Goal: Information Seeking & Learning: Learn about a topic

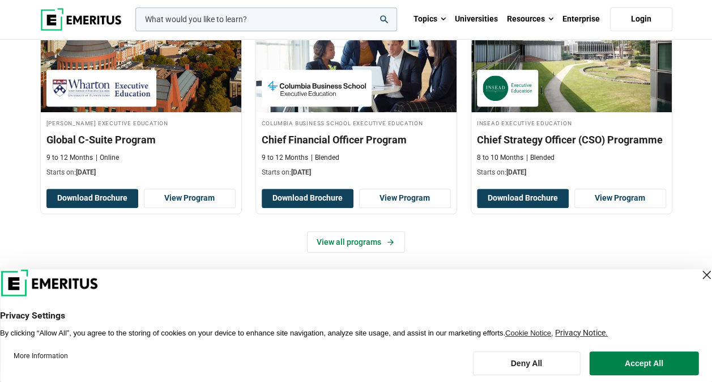
scroll to position [510, 0]
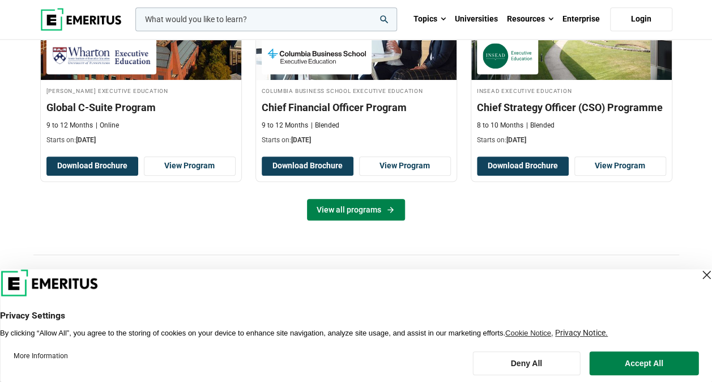
click at [364, 204] on link "View all programs" at bounding box center [356, 210] width 98 height 22
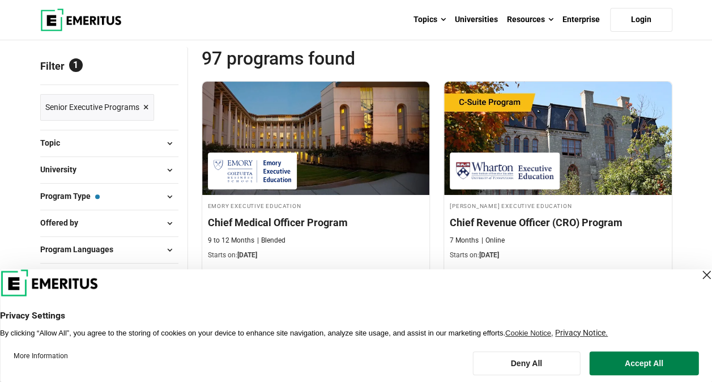
scroll to position [227, 0]
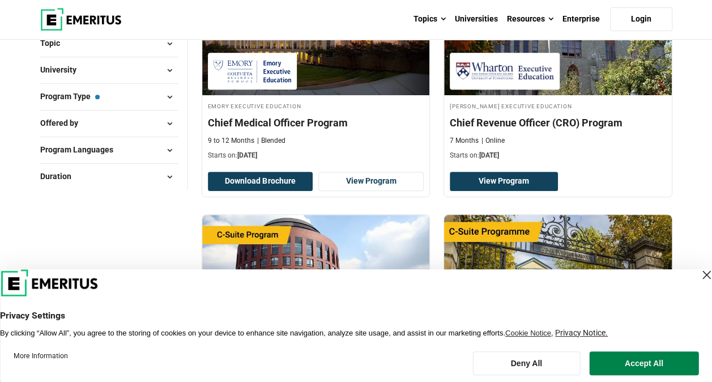
drag, startPoint x: 660, startPoint y: 367, endPoint x: 660, endPoint y: 360, distance: 6.8
click at [660, 363] on button "Accept All" at bounding box center [644, 363] width 109 height 24
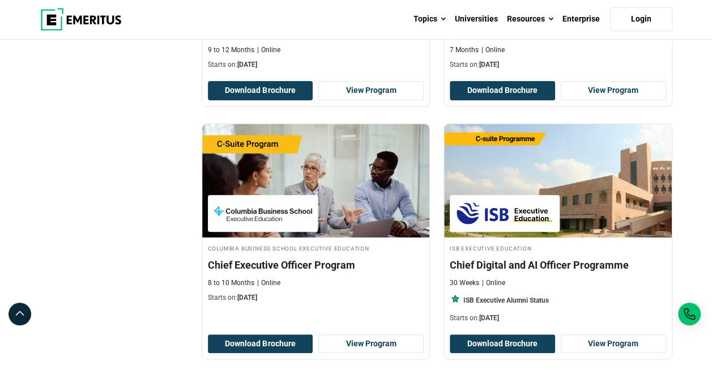
scroll to position [2379, 0]
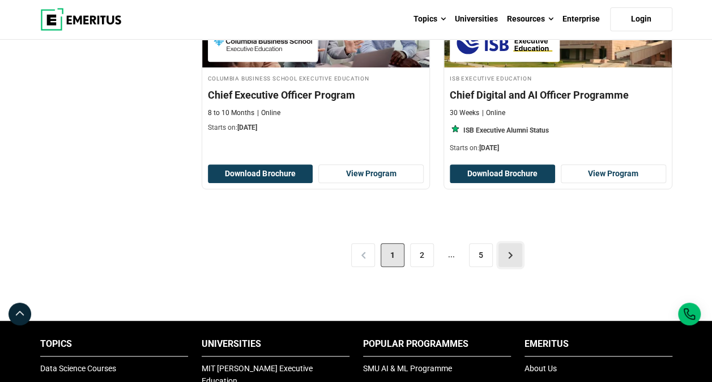
click at [503, 244] on link ">" at bounding box center [510, 255] width 24 height 24
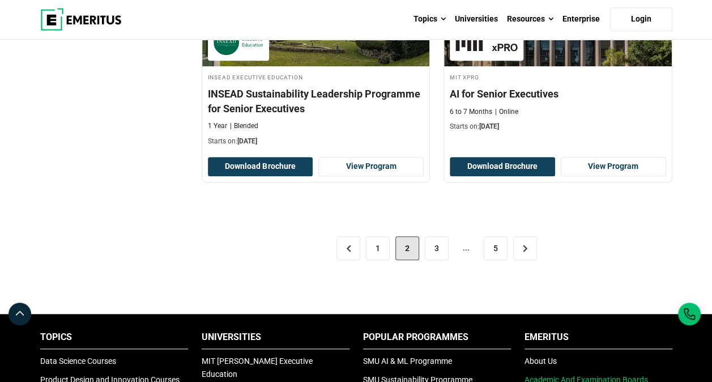
scroll to position [2549, 0]
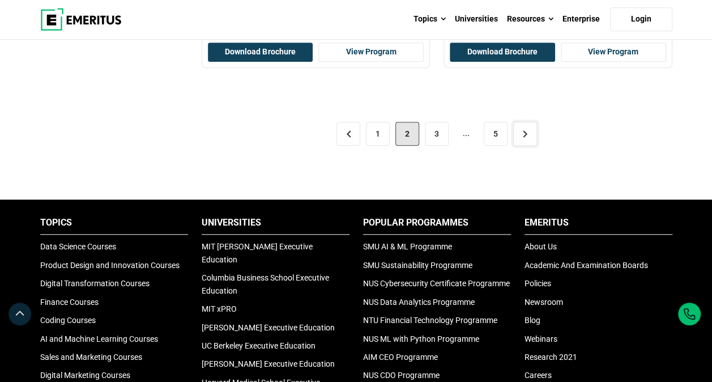
click at [512, 146] on div "< 1 2 3 ... 5 >" at bounding box center [437, 133] width 471 height 63
click at [529, 141] on link ">" at bounding box center [525, 134] width 24 height 24
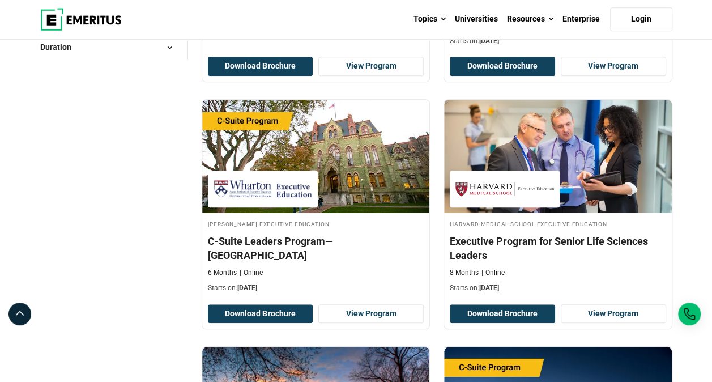
scroll to position [397, 0]
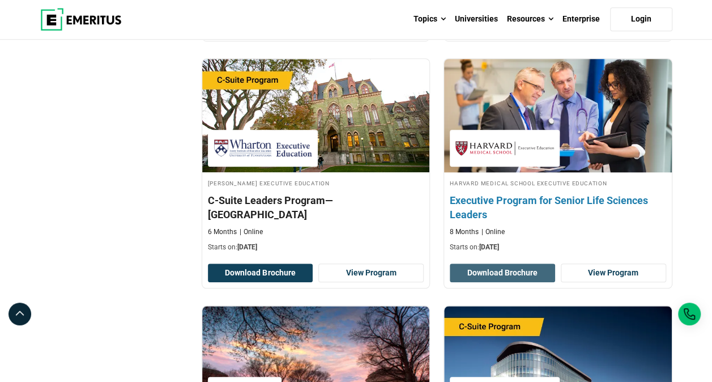
click at [506, 274] on button "Download Brochure" at bounding box center [502, 272] width 105 height 19
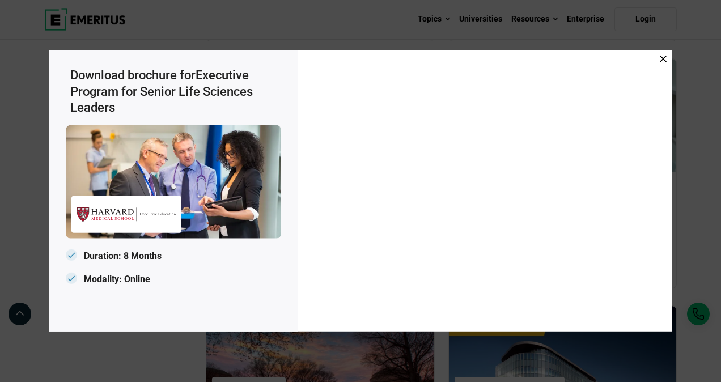
click at [662, 56] on icon at bounding box center [662, 59] width 7 height 7
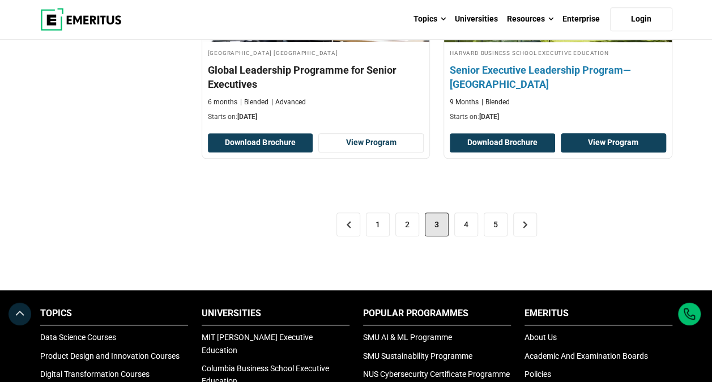
scroll to position [2492, 0]
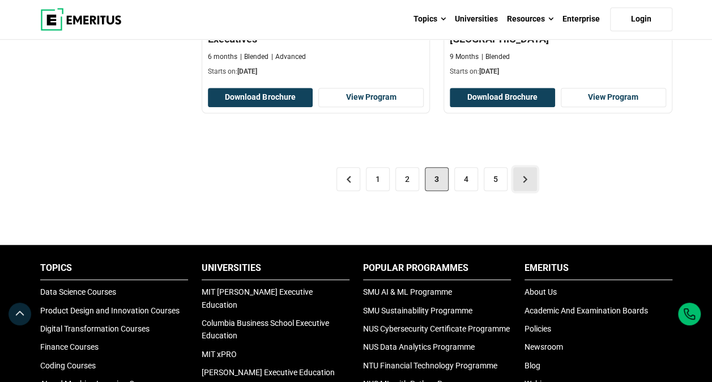
click at [522, 172] on link ">" at bounding box center [525, 179] width 24 height 24
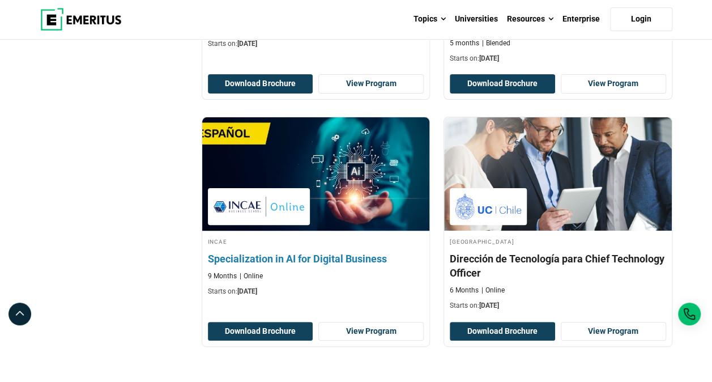
scroll to position [2266, 0]
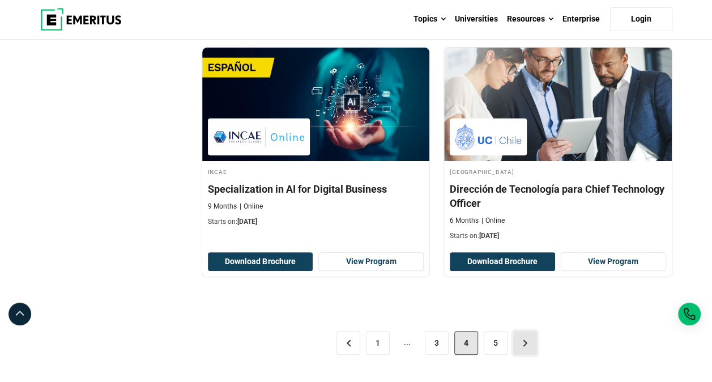
click at [521, 347] on link ">" at bounding box center [525, 343] width 24 height 24
